Goal: Information Seeking & Learning: Learn about a topic

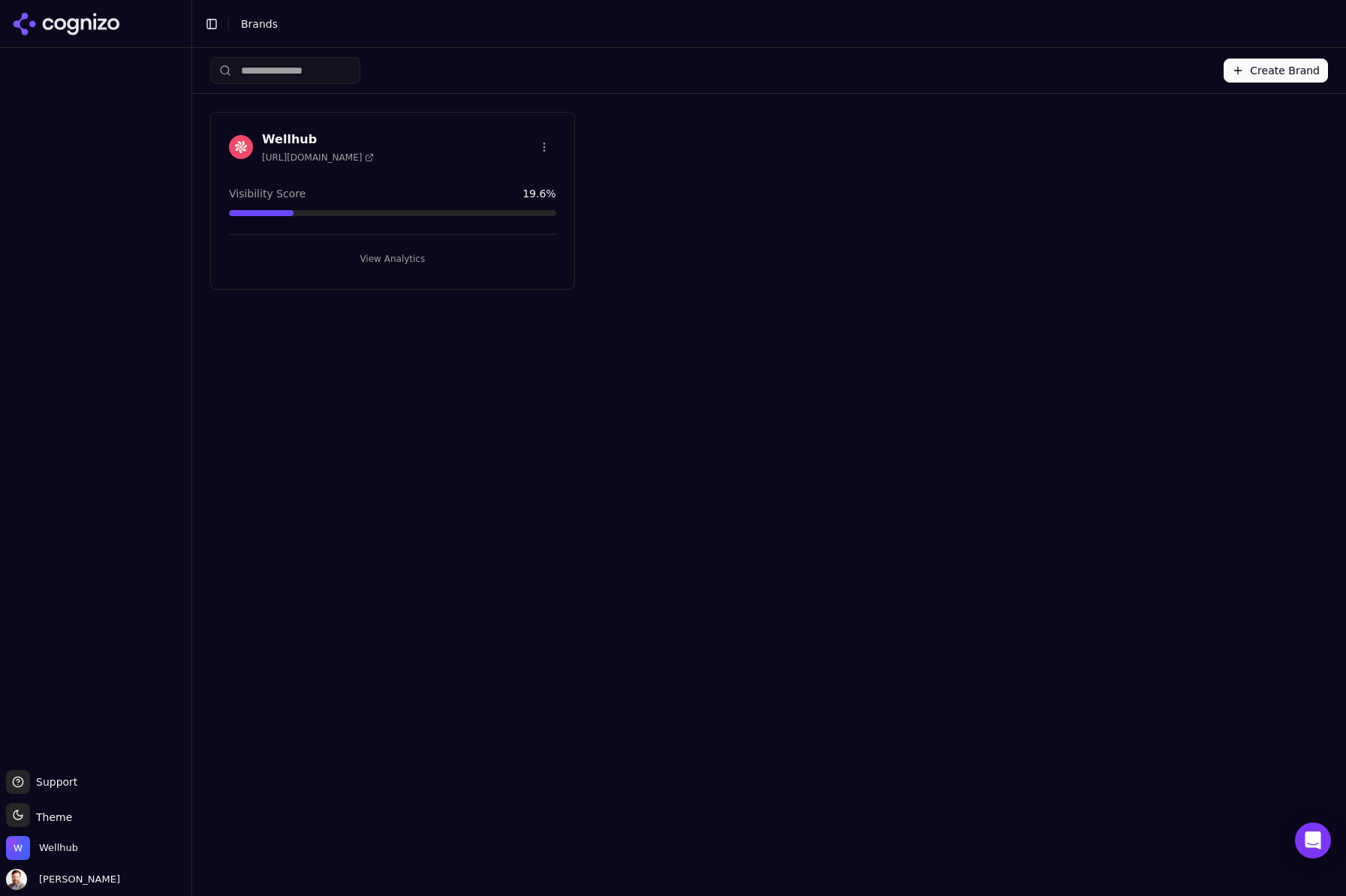
click at [295, 136] on h3 "Wellhub" at bounding box center [318, 139] width 112 height 18
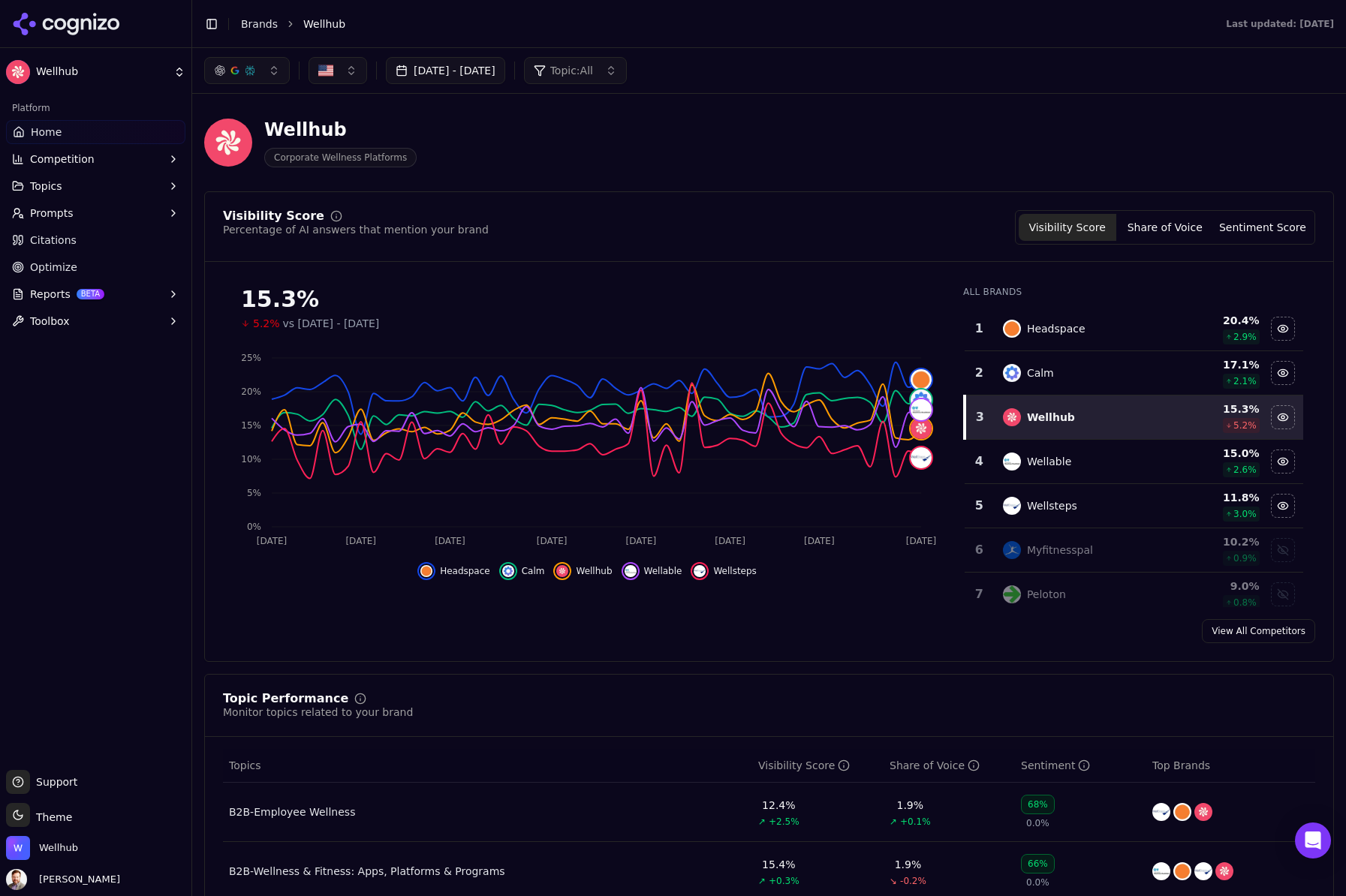
click at [54, 181] on span "Topics" at bounding box center [46, 186] width 32 height 15
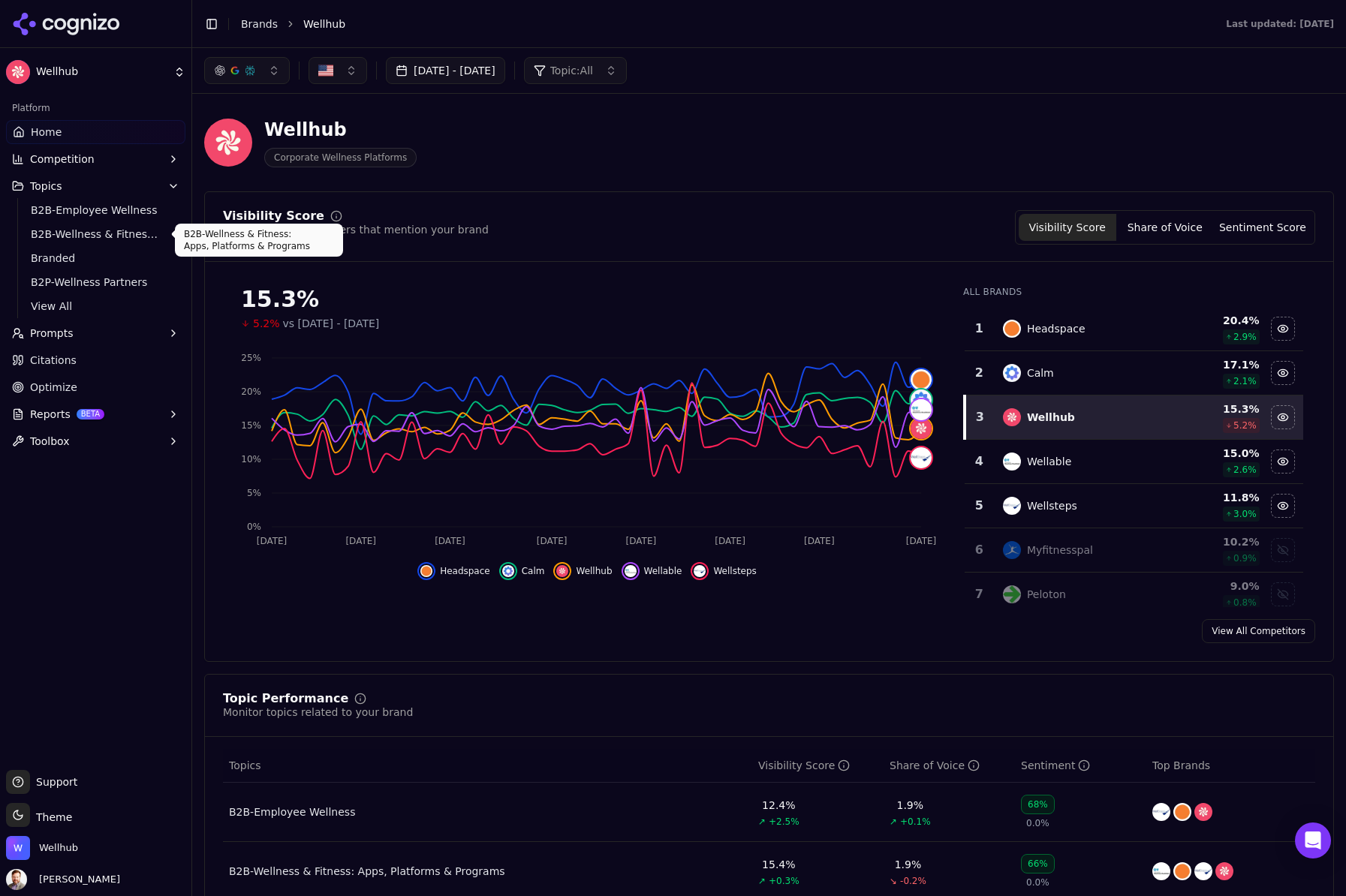
click at [120, 236] on span "B2B-Wellness & Fitness: Apps, Platforms & Programs" at bounding box center [96, 234] width 130 height 15
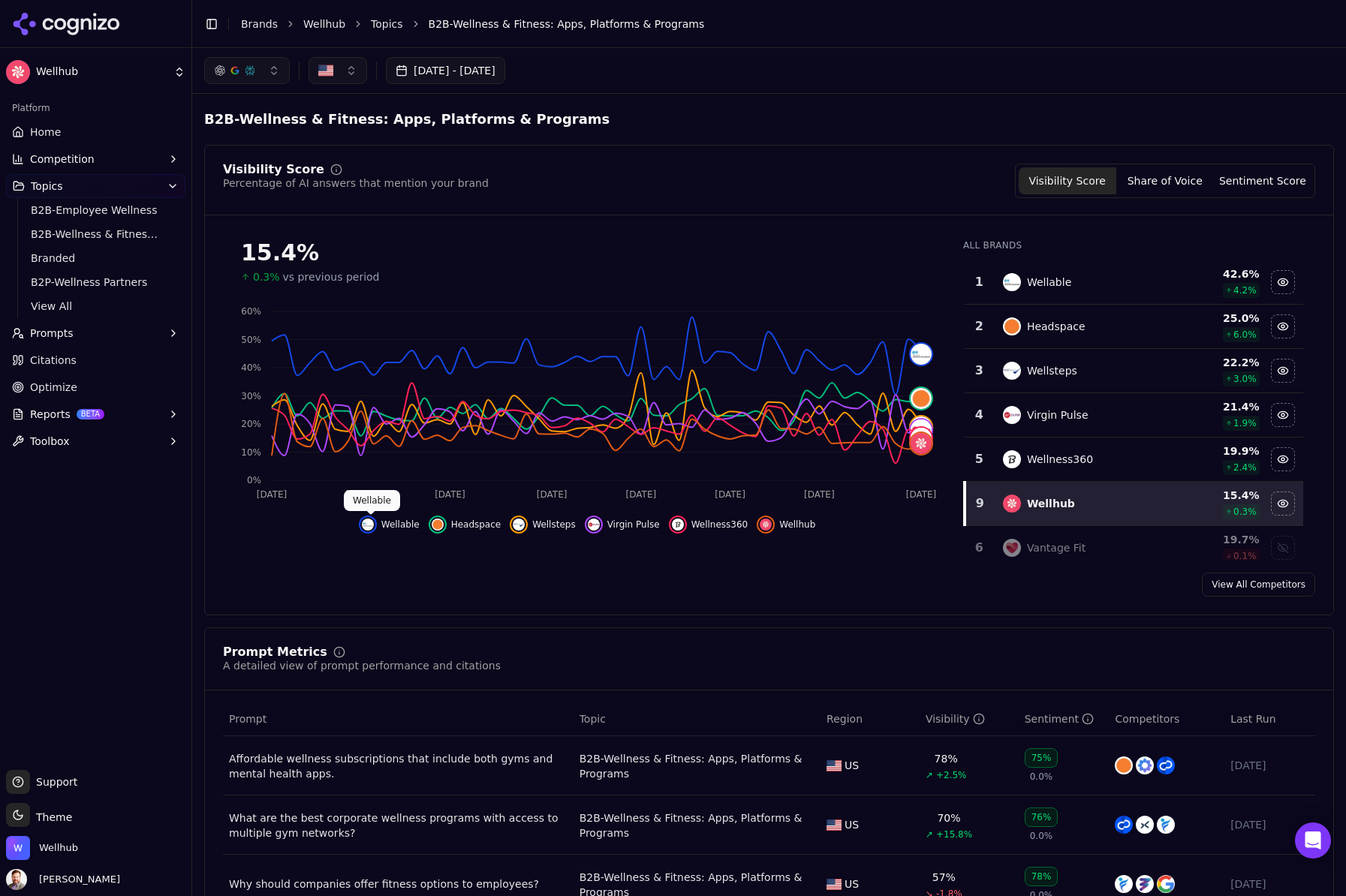
click at [374, 528] on img "Hide wellable data" at bounding box center [368, 524] width 12 height 12
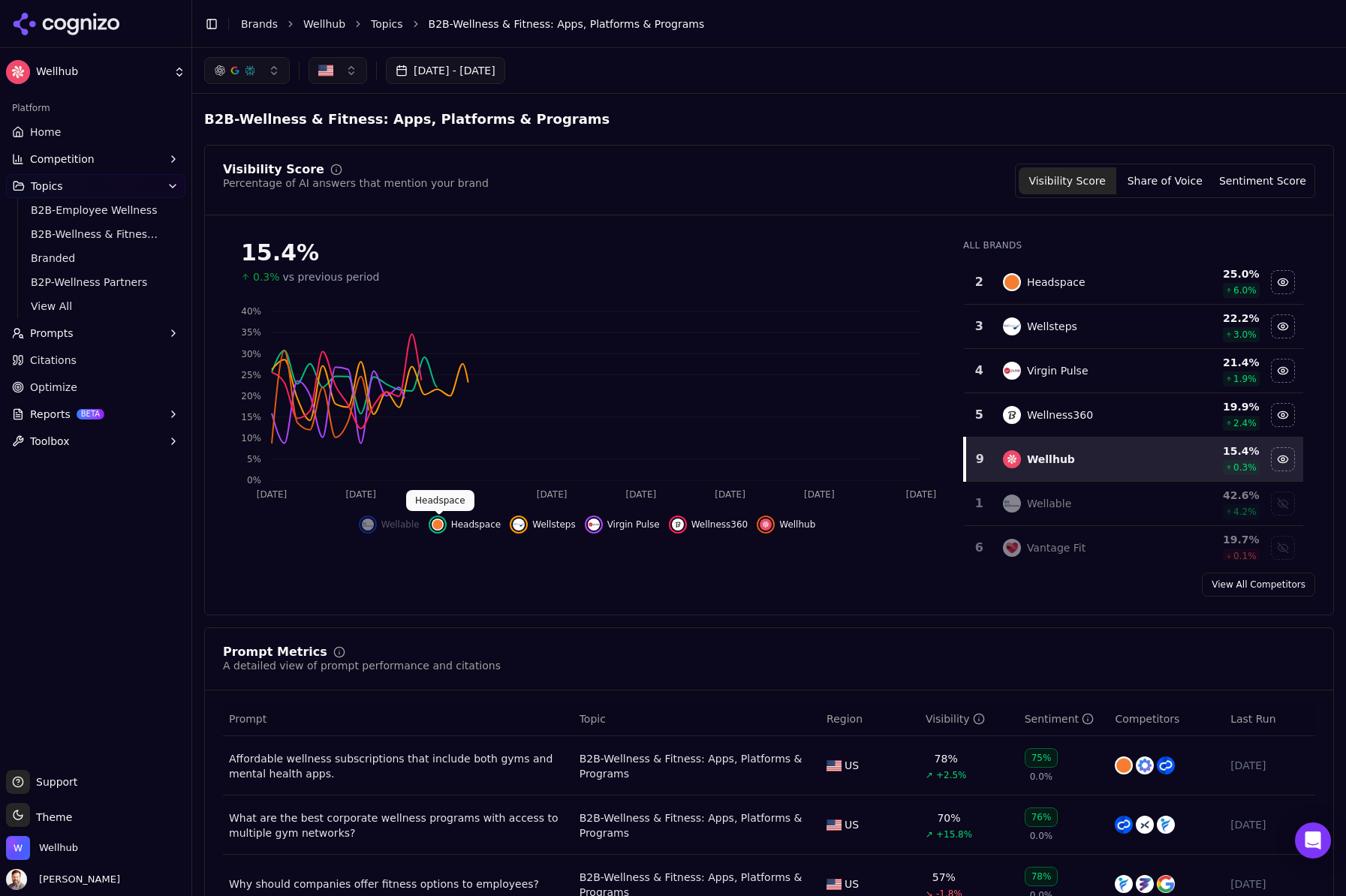
click at [442, 526] on img "Hide headspace data" at bounding box center [438, 524] width 12 height 12
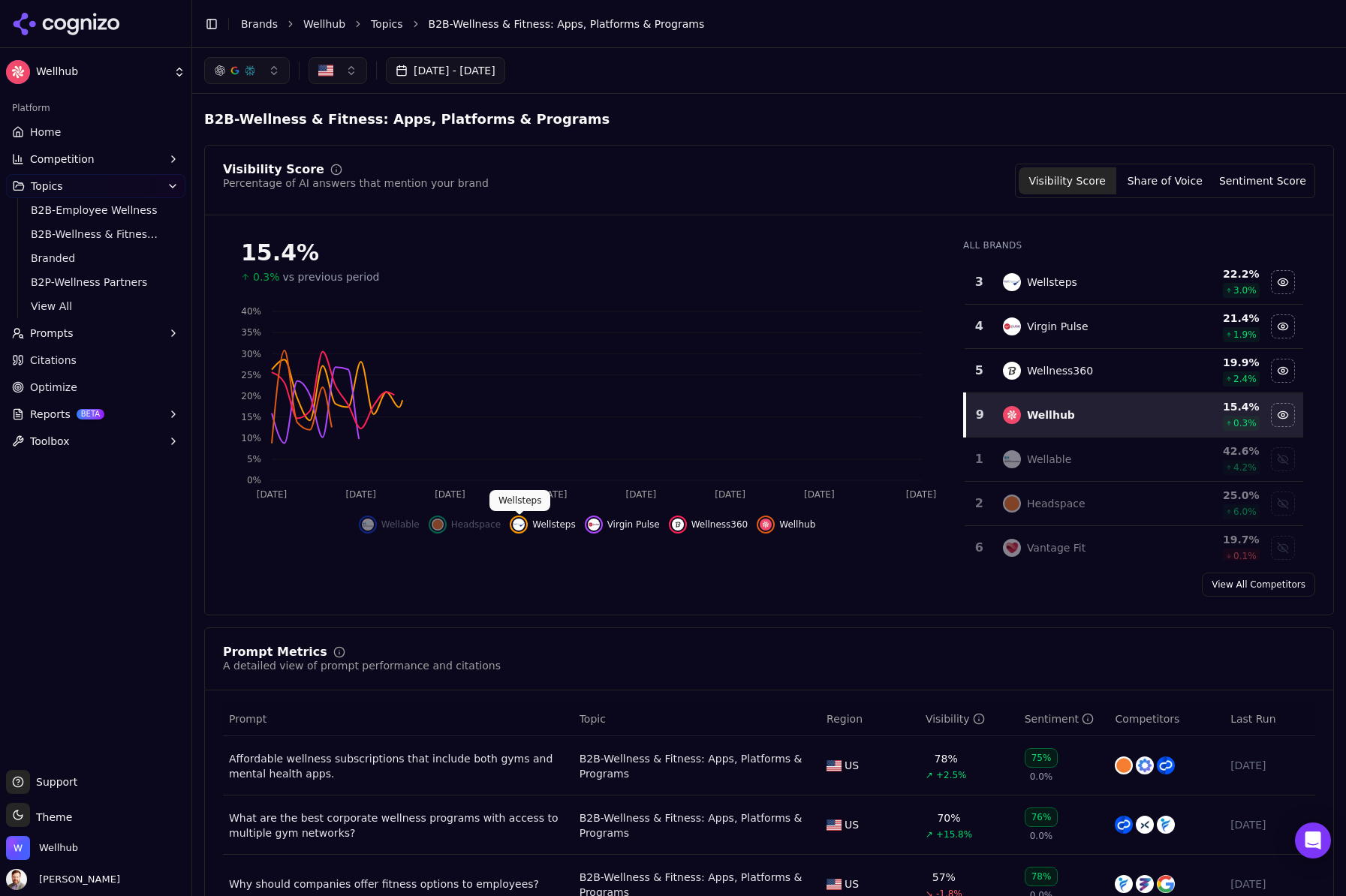
click at [525, 524] on div "Hide wellsteps data" at bounding box center [519, 524] width 18 height 18
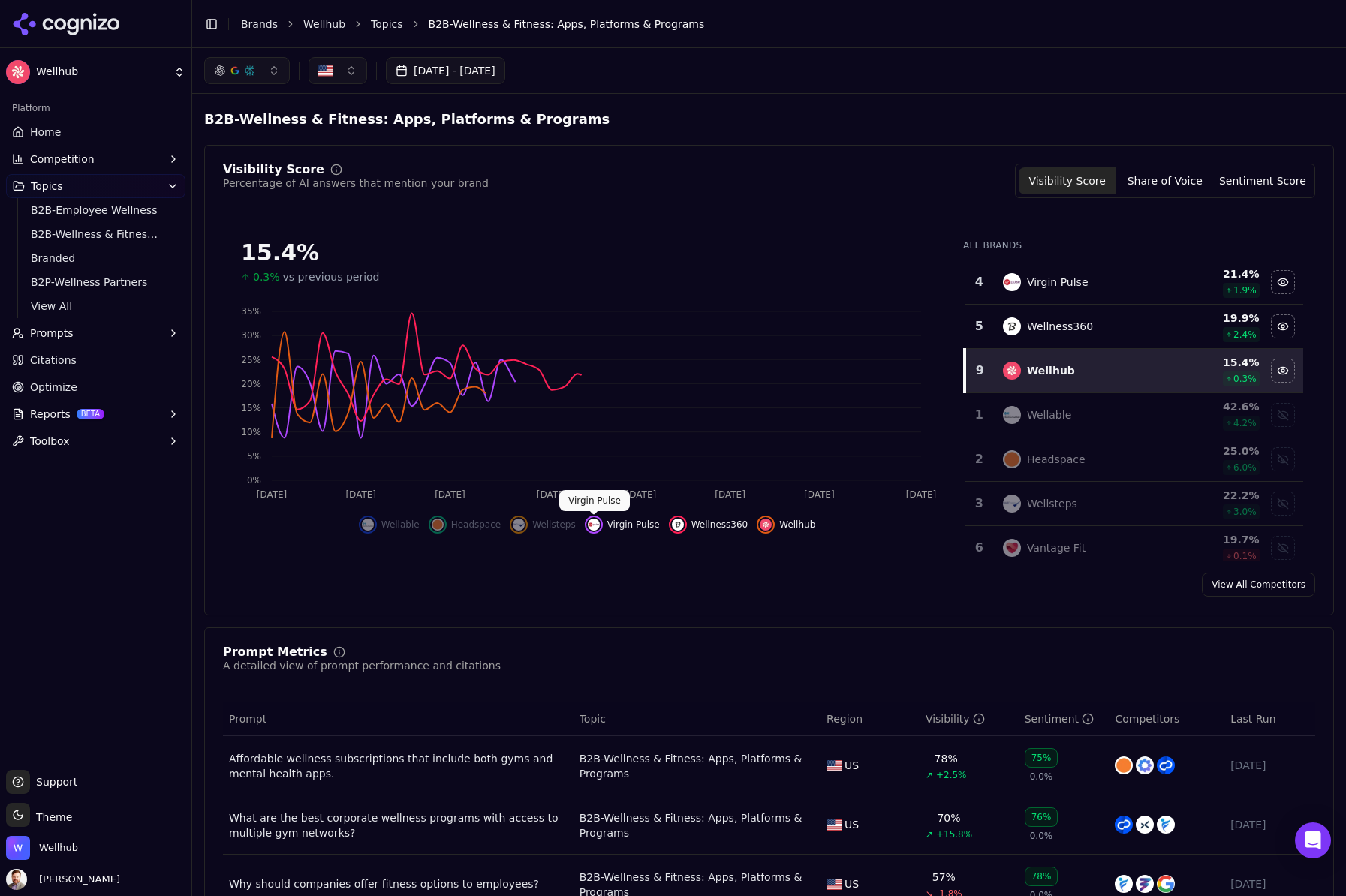
click at [597, 522] on img "Hide virgin pulse data" at bounding box center [594, 524] width 12 height 12
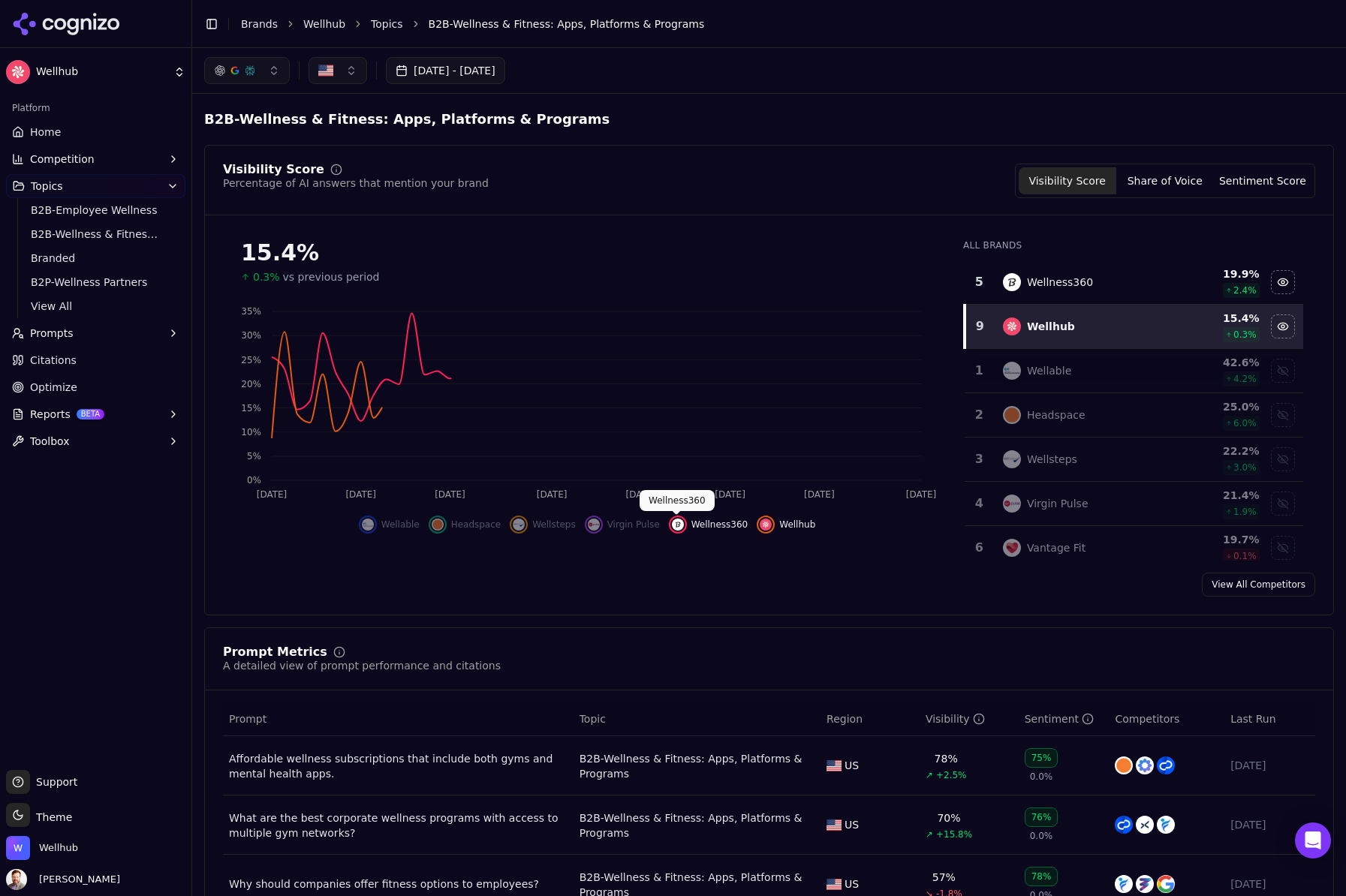
click at [680, 518] on div "Hide wellness360 data" at bounding box center [678, 524] width 18 height 18
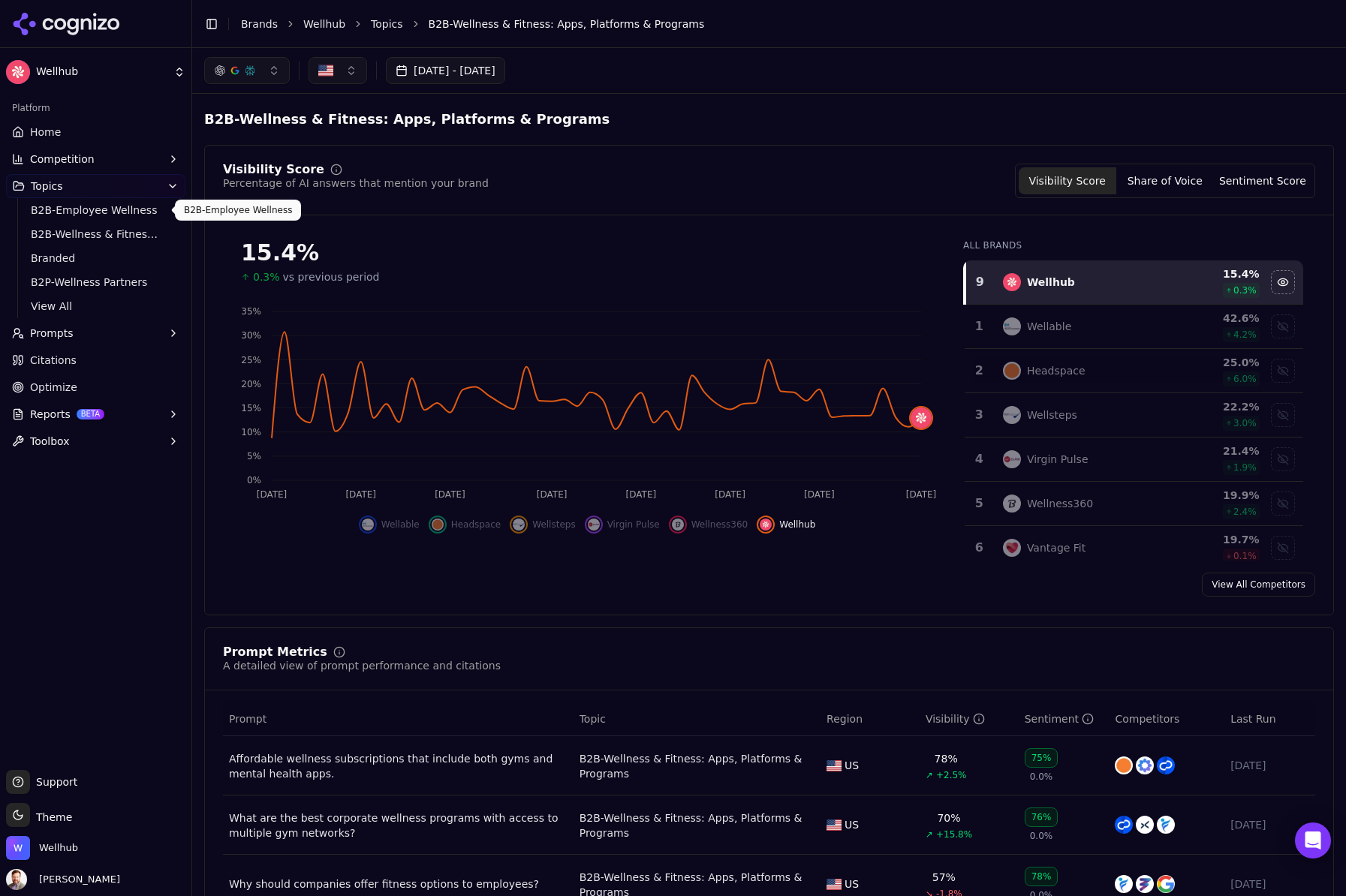
click at [97, 210] on span "B2B-Employee Wellness" at bounding box center [96, 210] width 130 height 15
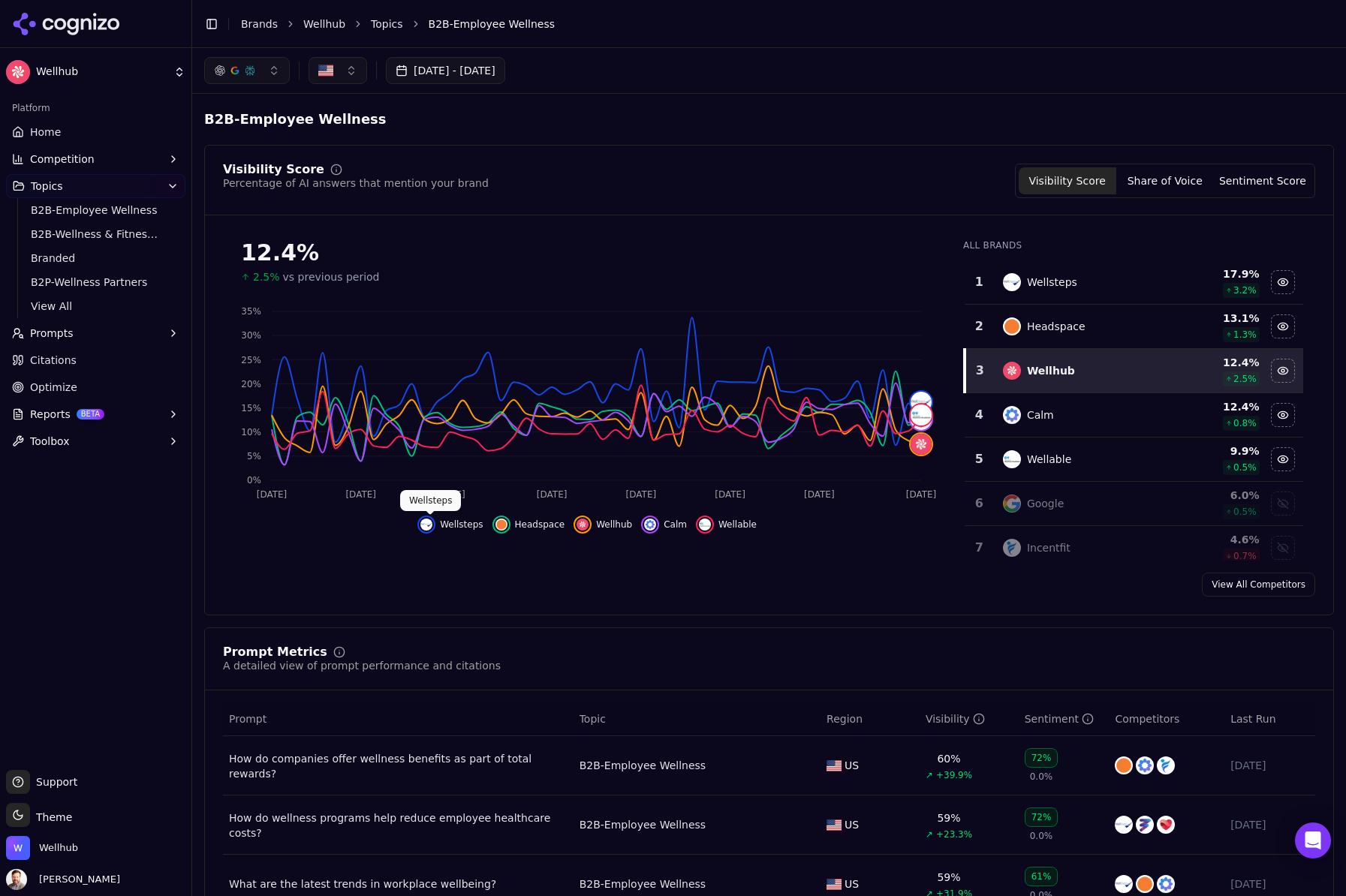
click at [431, 525] on img "Hide wellsteps data" at bounding box center [427, 524] width 12 height 12
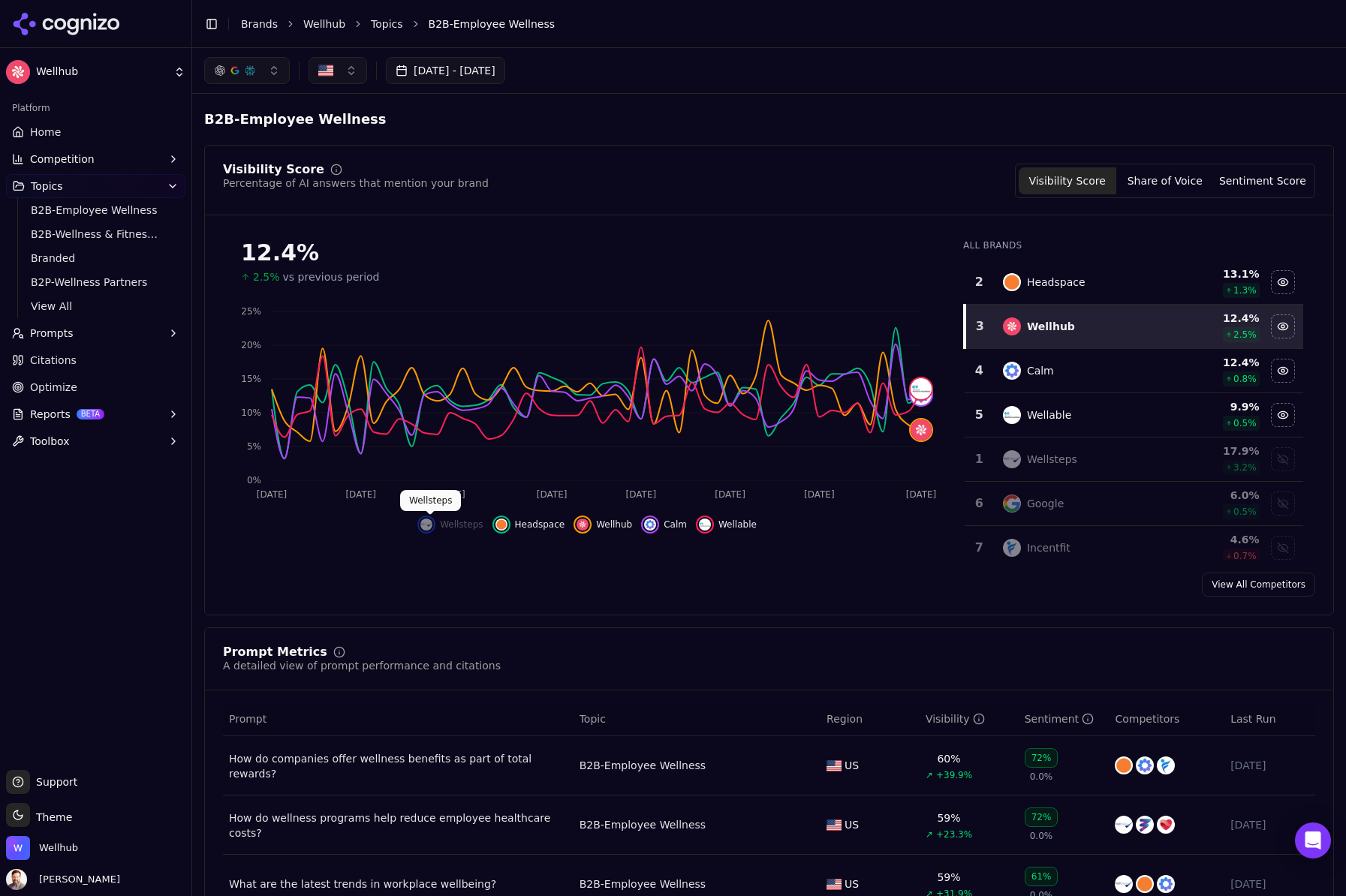
click at [431, 524] on img "Show wellsteps data" at bounding box center [427, 524] width 12 height 12
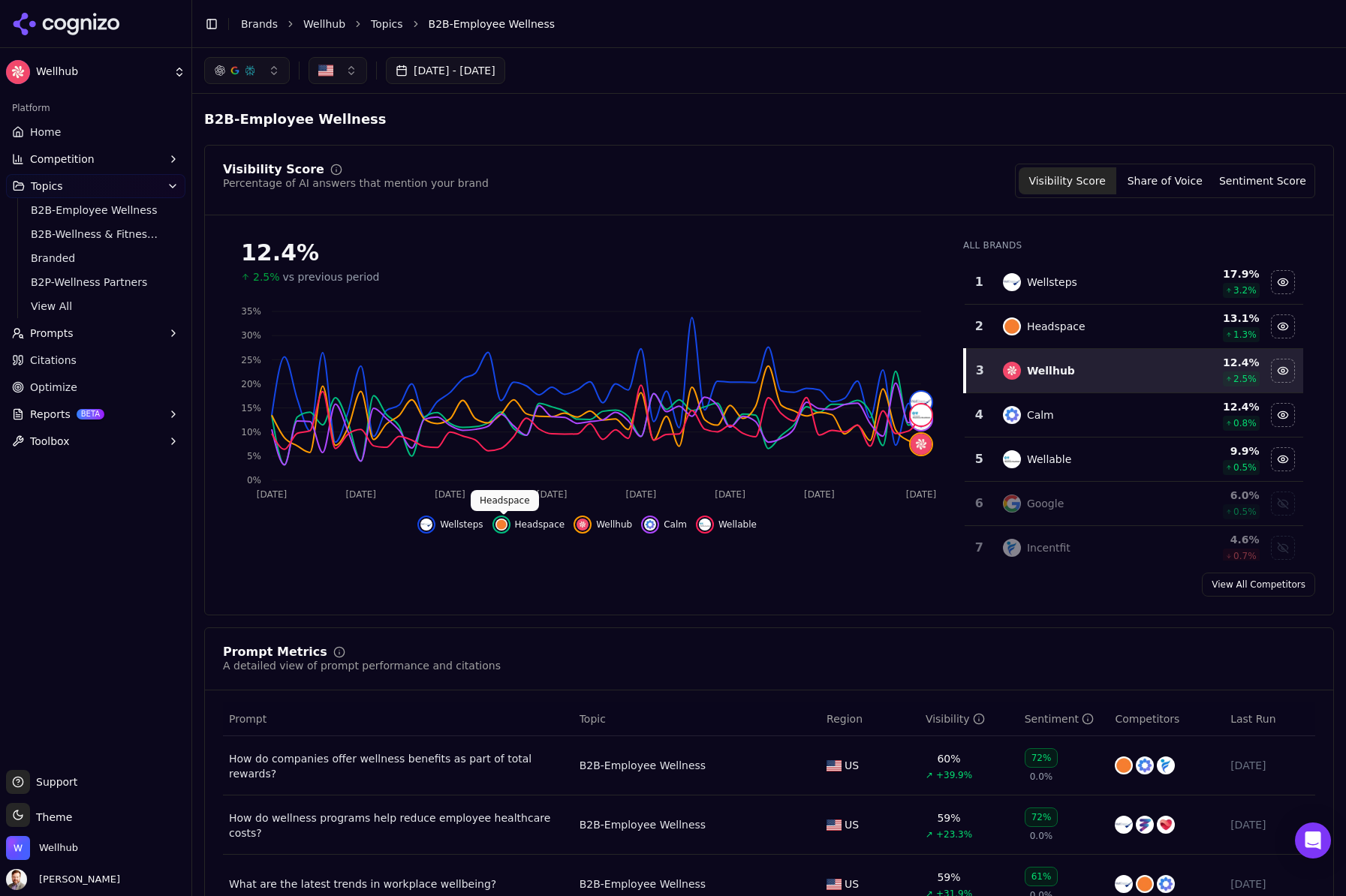
click at [502, 525] on img "Hide headspace data" at bounding box center [501, 524] width 12 height 12
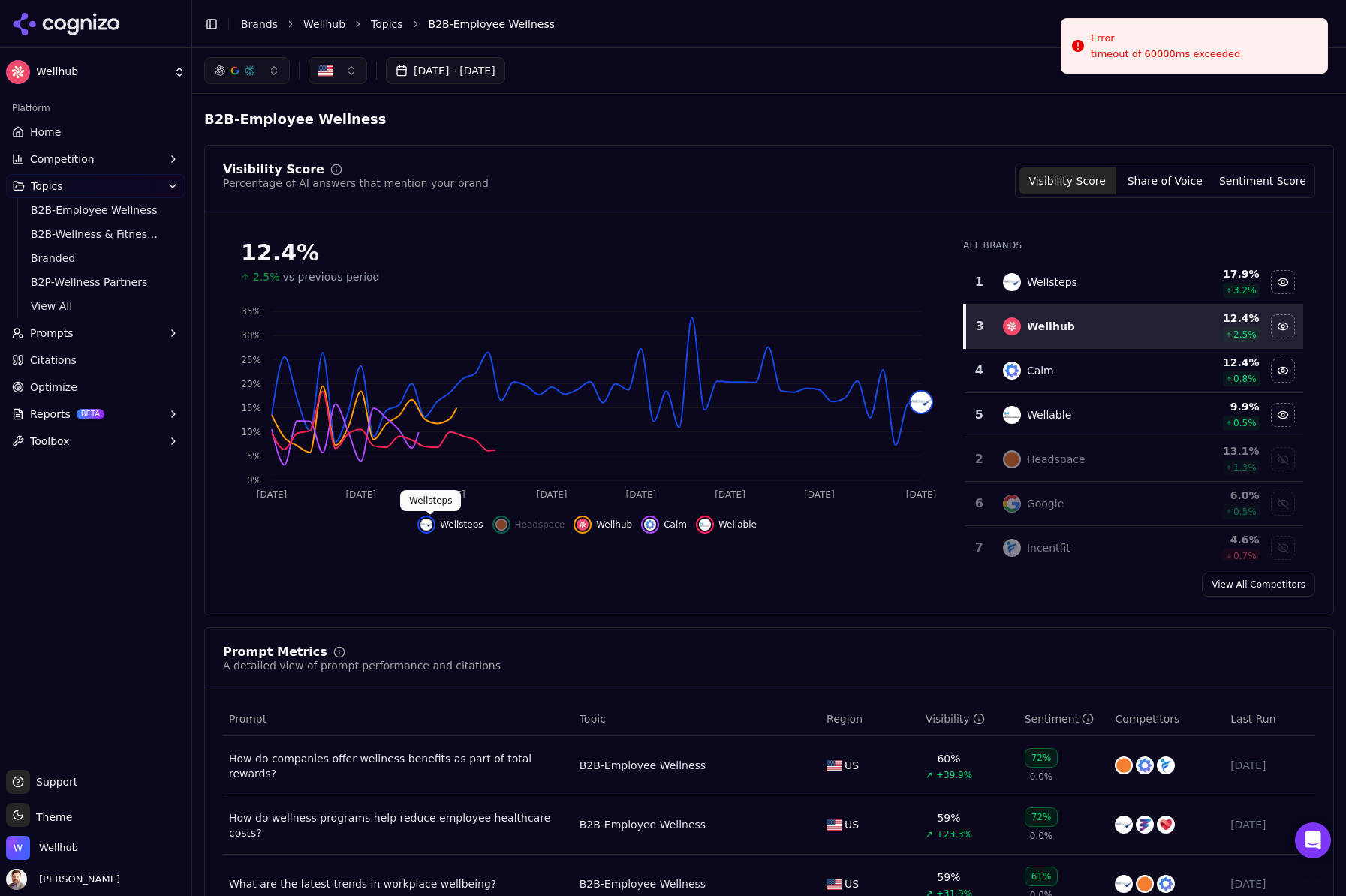
click at [430, 523] on img "Hide wellsteps data" at bounding box center [427, 524] width 12 height 12
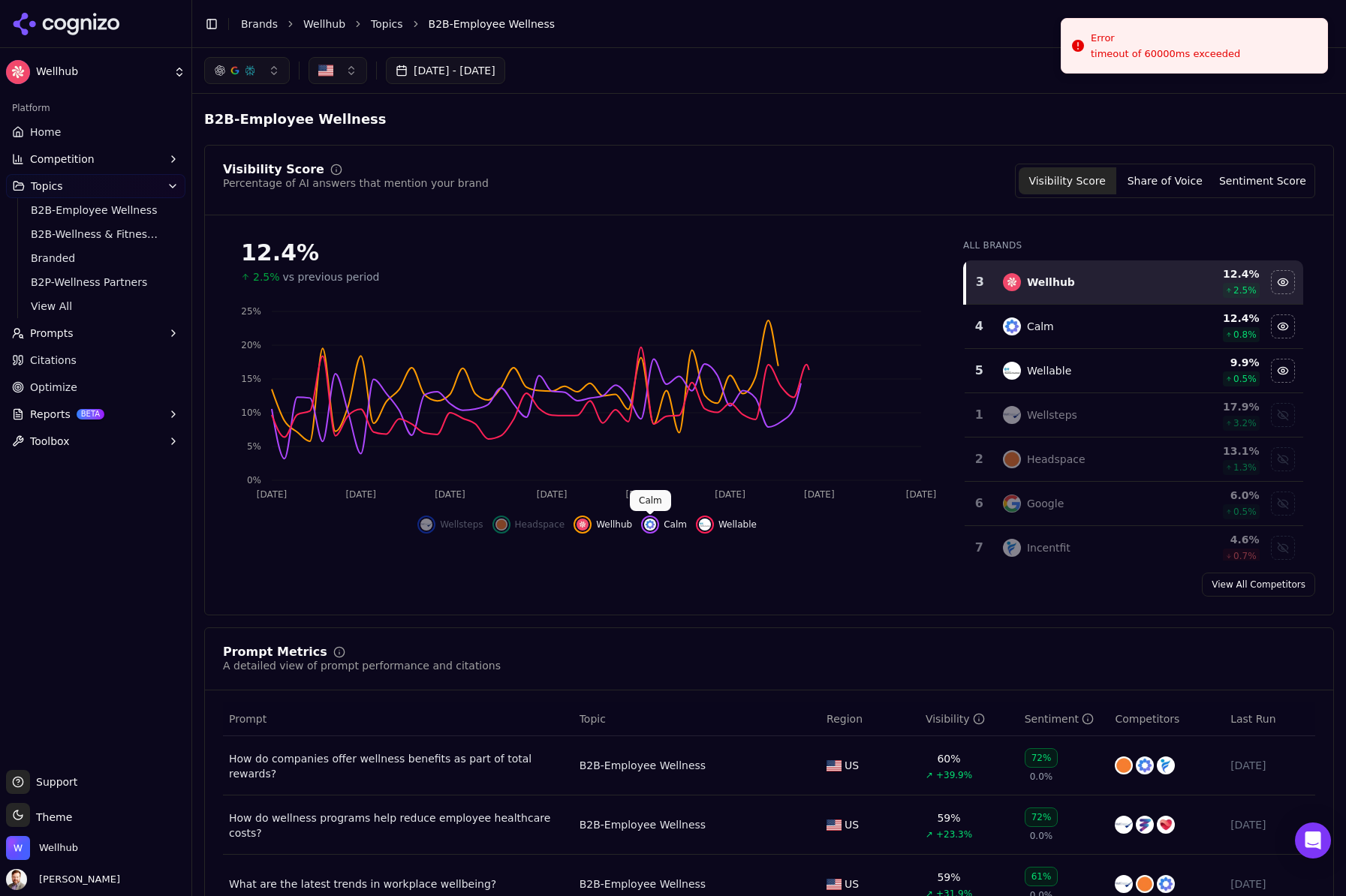
click at [655, 525] on img "Hide calm data" at bounding box center [650, 524] width 12 height 12
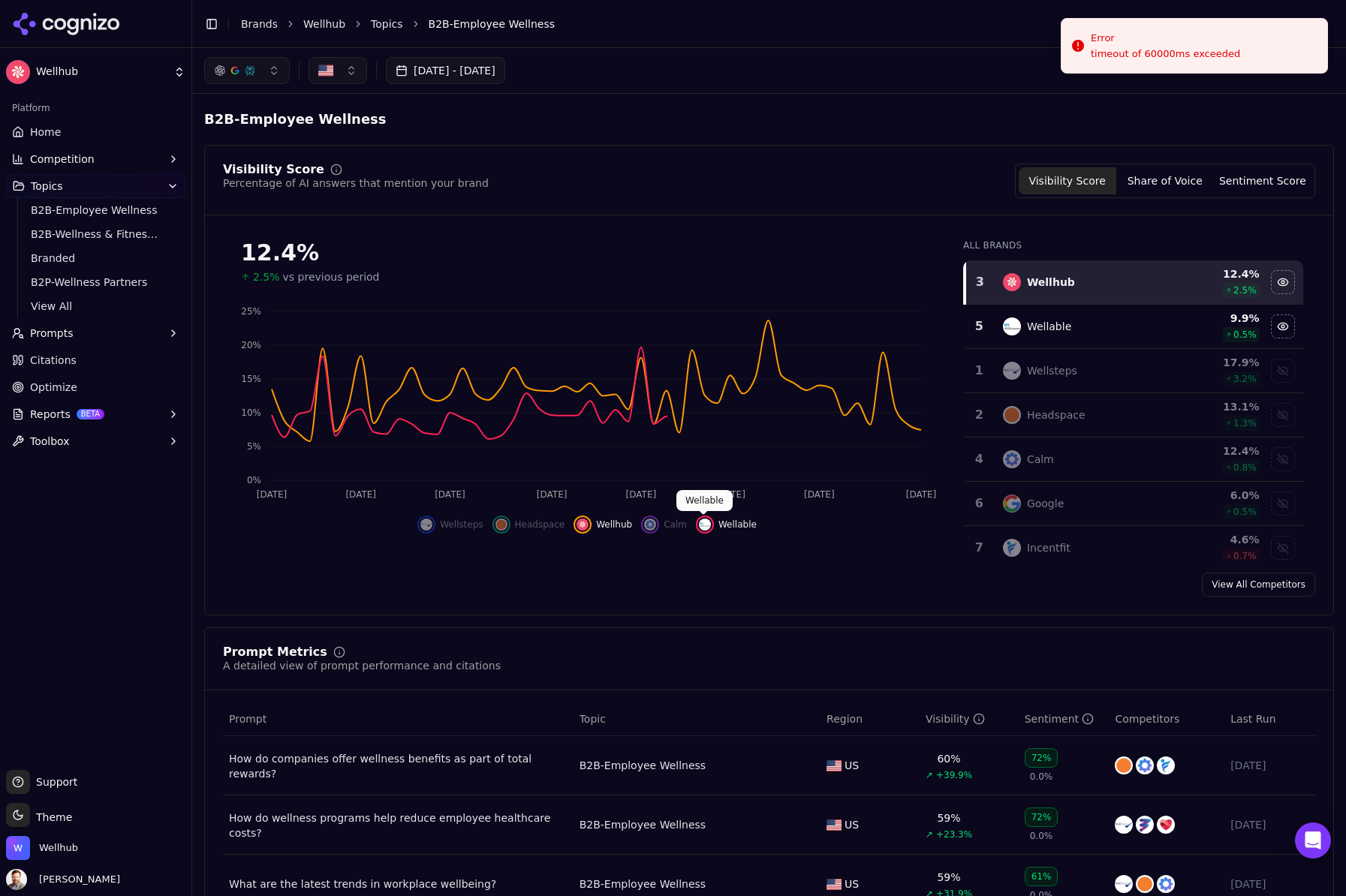
click at [705, 525] on img "Hide wellable data" at bounding box center [705, 524] width 12 height 12
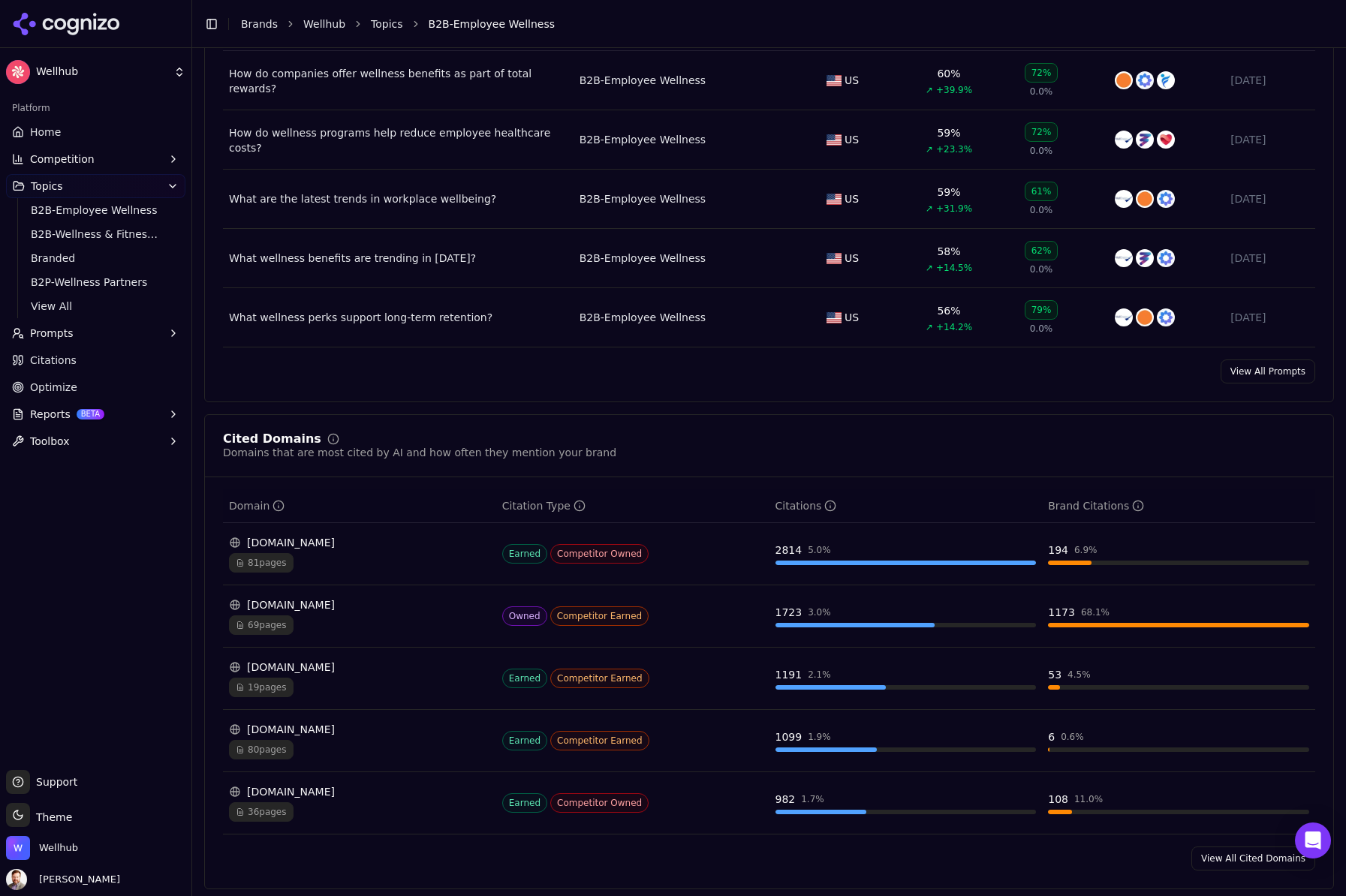
scroll to position [687, 0]
